Goal: Task Accomplishment & Management: Manage account settings

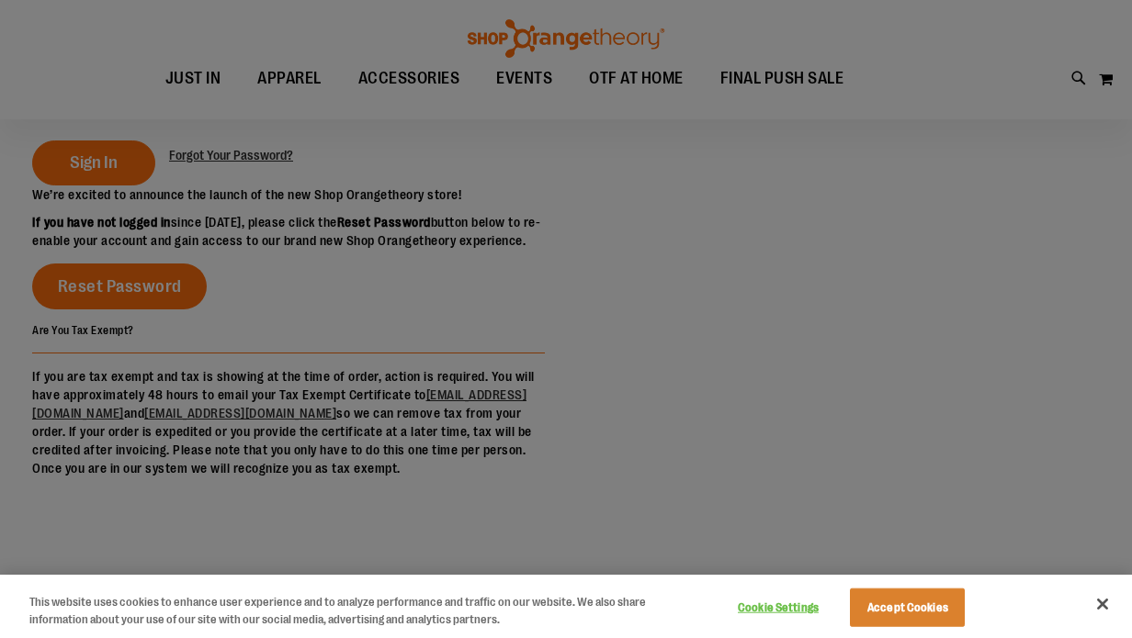
click at [932, 620] on button "Accept Cookies" at bounding box center [907, 608] width 115 height 39
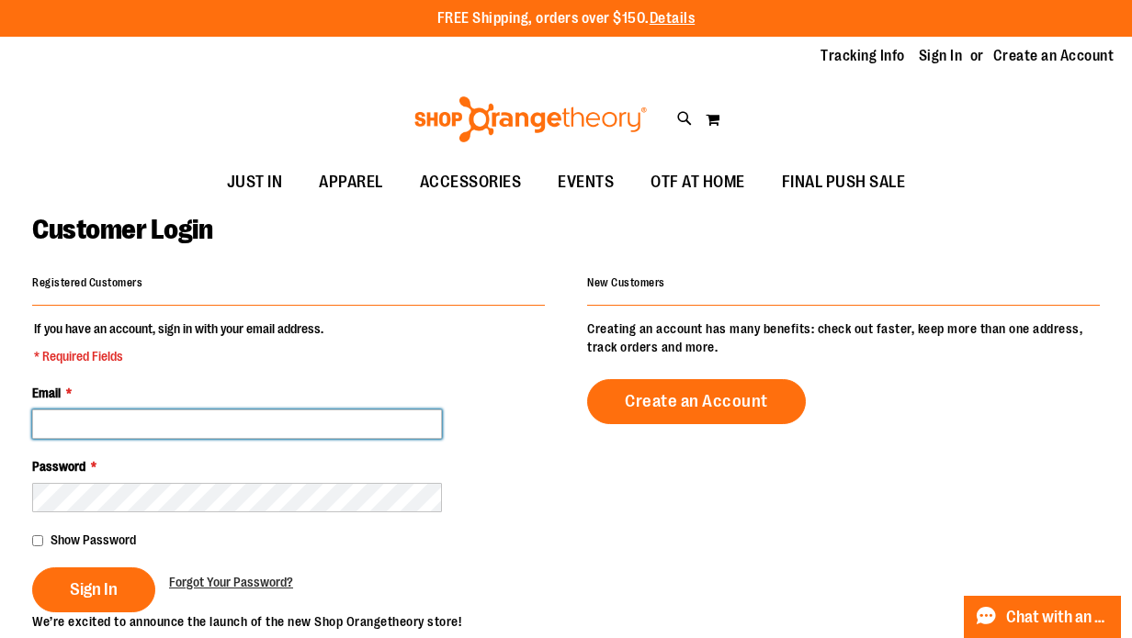
click at [200, 411] on input "Email *" at bounding box center [237, 424] width 410 height 29
type input "**********"
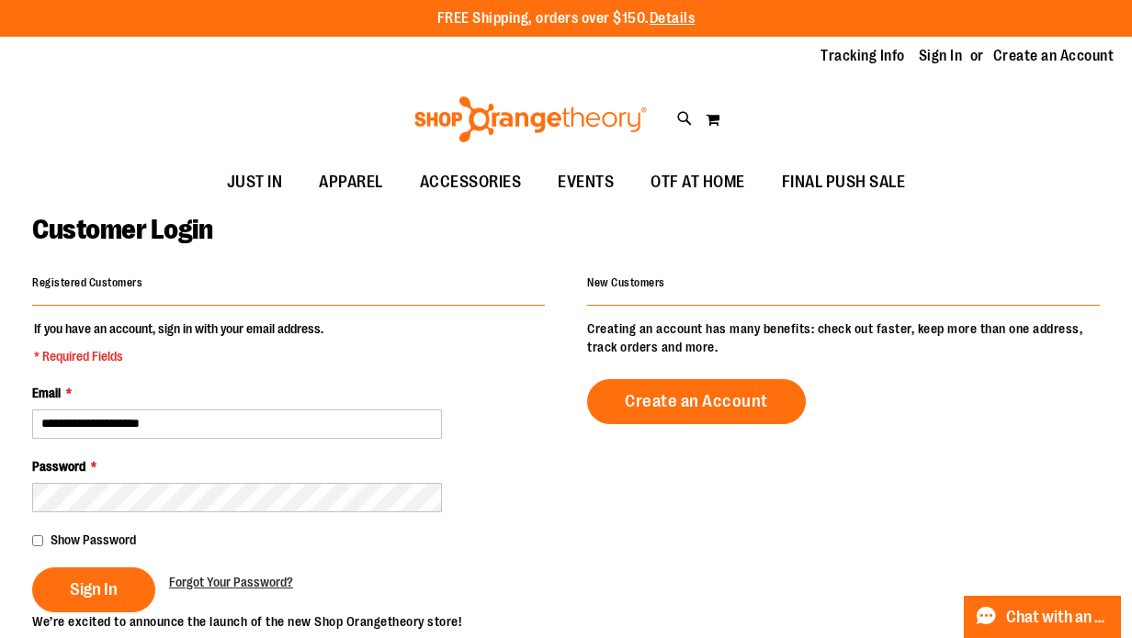
click at [55, 535] on span "Show Password" at bounding box center [93, 540] width 85 height 15
click at [107, 593] on span "Sign In" at bounding box center [94, 590] width 48 height 20
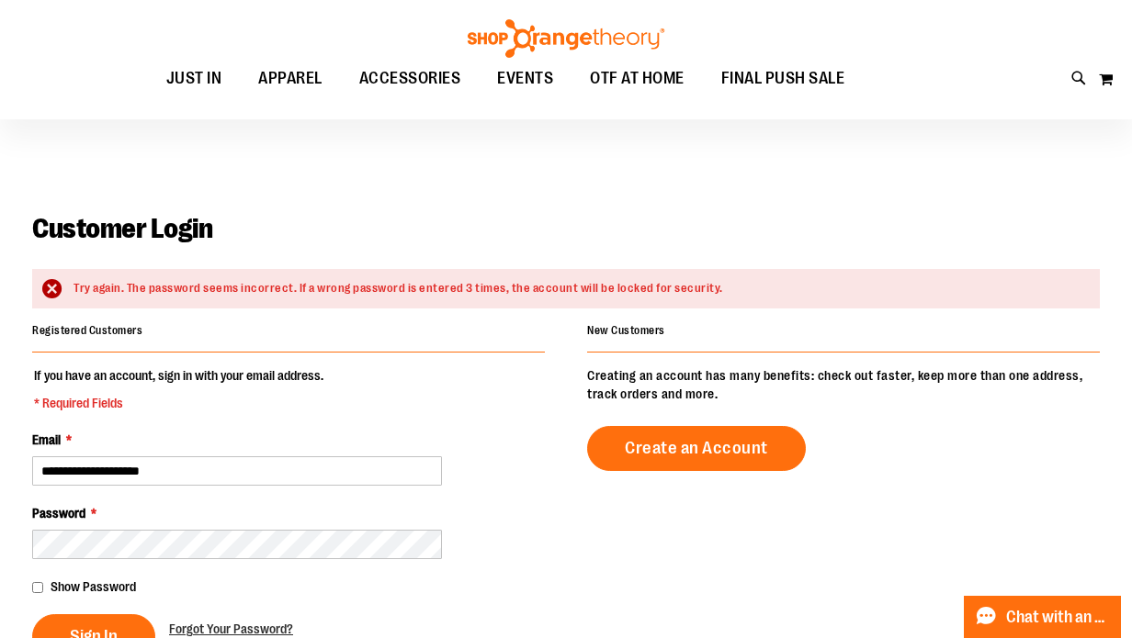
scroll to position [77, 0]
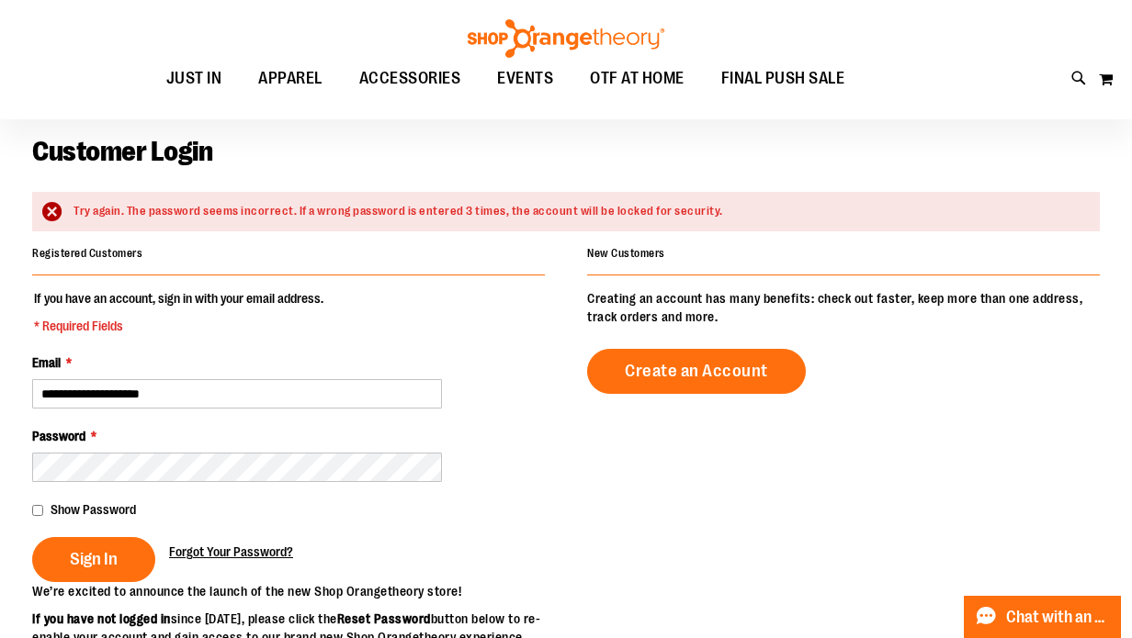
click at [251, 554] on span "Forgot Your Password?" at bounding box center [231, 552] width 124 height 15
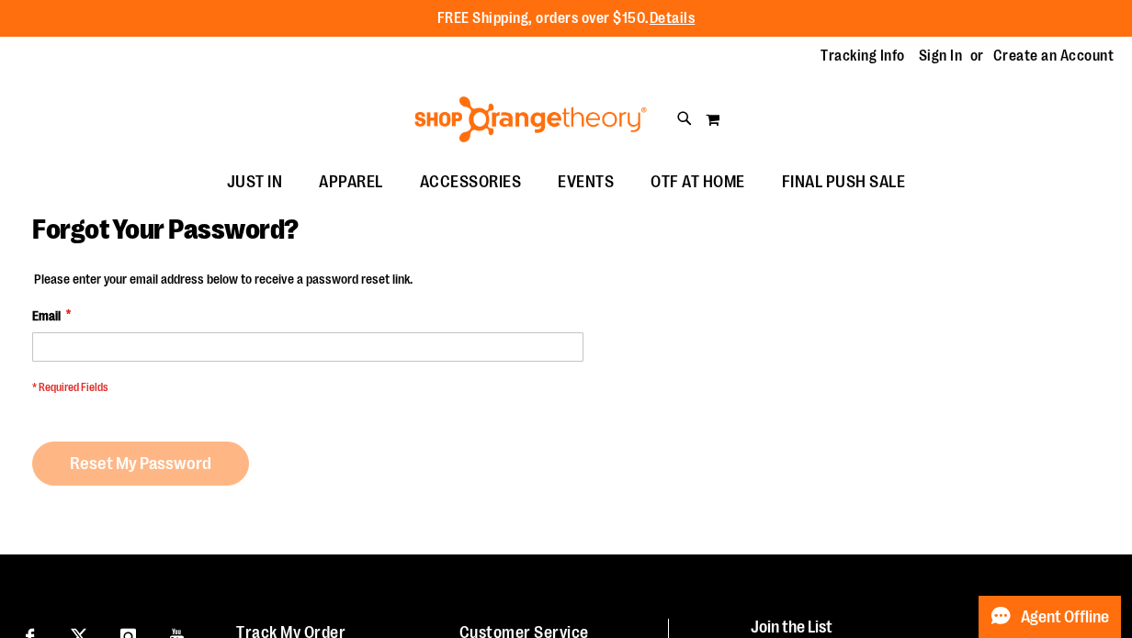
click at [260, 348] on input "Email *" at bounding box center [307, 347] width 551 height 29
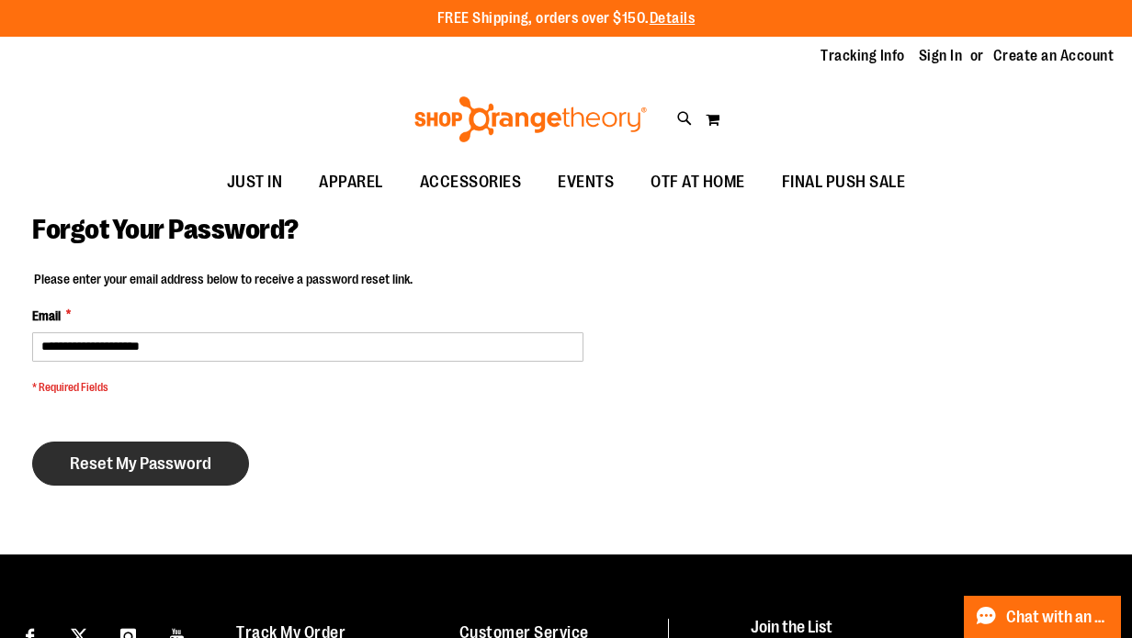
type input "**********"
click at [204, 474] on button "Reset My Password" at bounding box center [140, 464] width 217 height 44
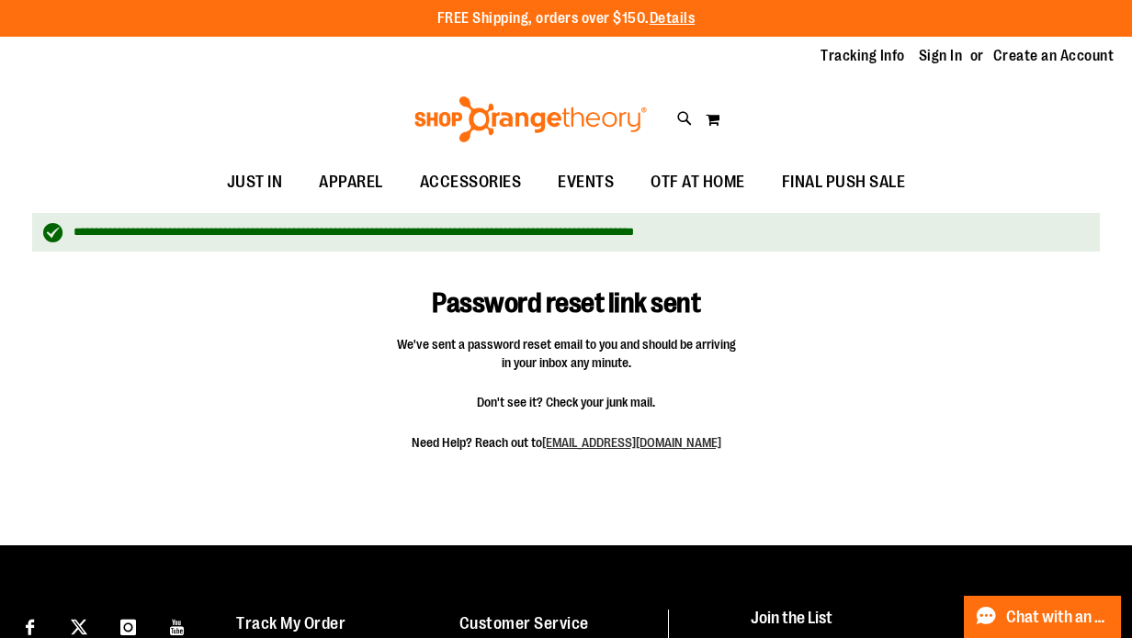
click at [232, 135] on div "Toggle Nav Search Popular Suggestions Advanced Search" at bounding box center [566, 119] width 1132 height 85
